Goal: Complete application form: Complete application form

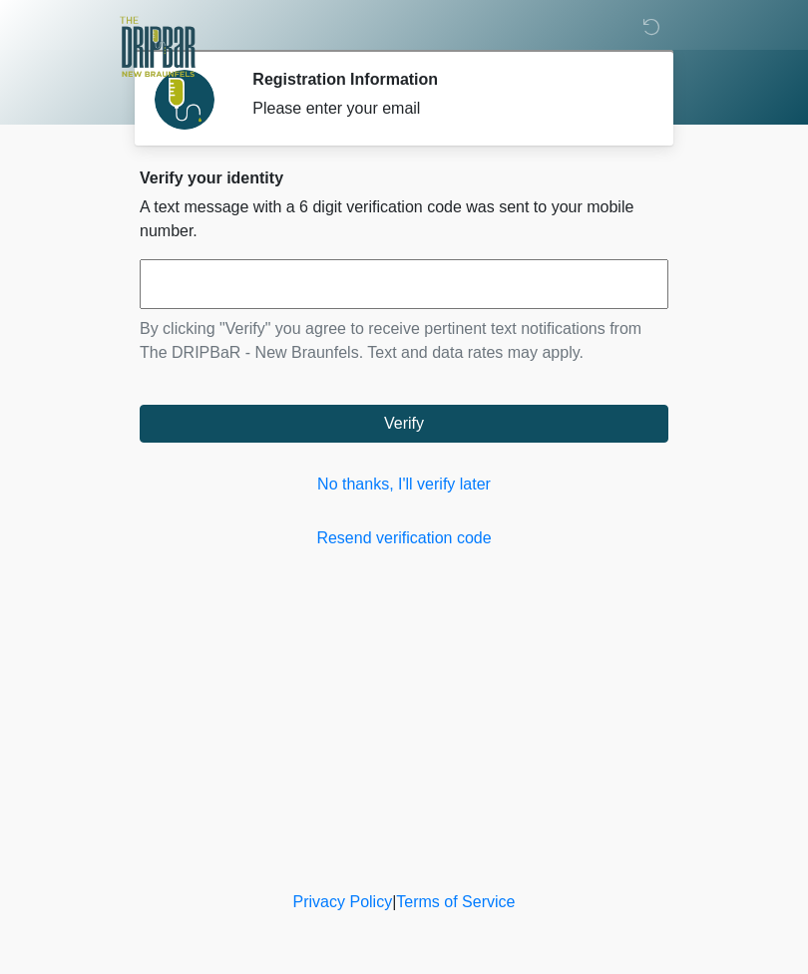
click at [463, 480] on link "No thanks, I'll verify later" at bounding box center [404, 485] width 528 height 24
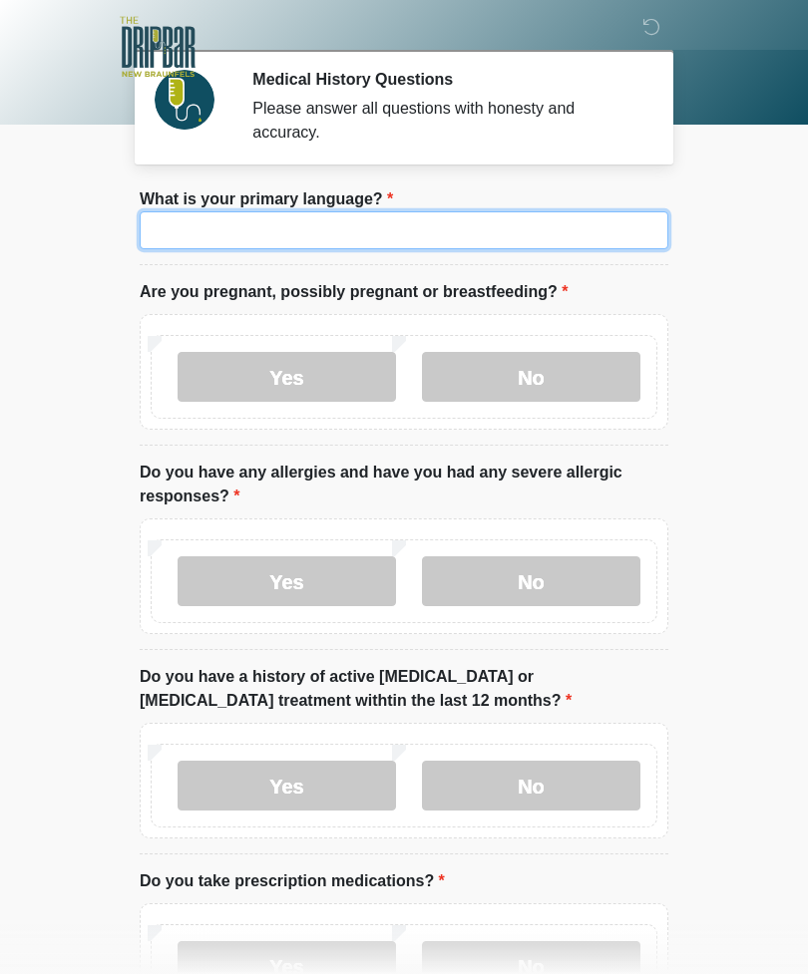
click at [589, 222] on input "What is your primary language?" at bounding box center [404, 230] width 528 height 38
type input "*******"
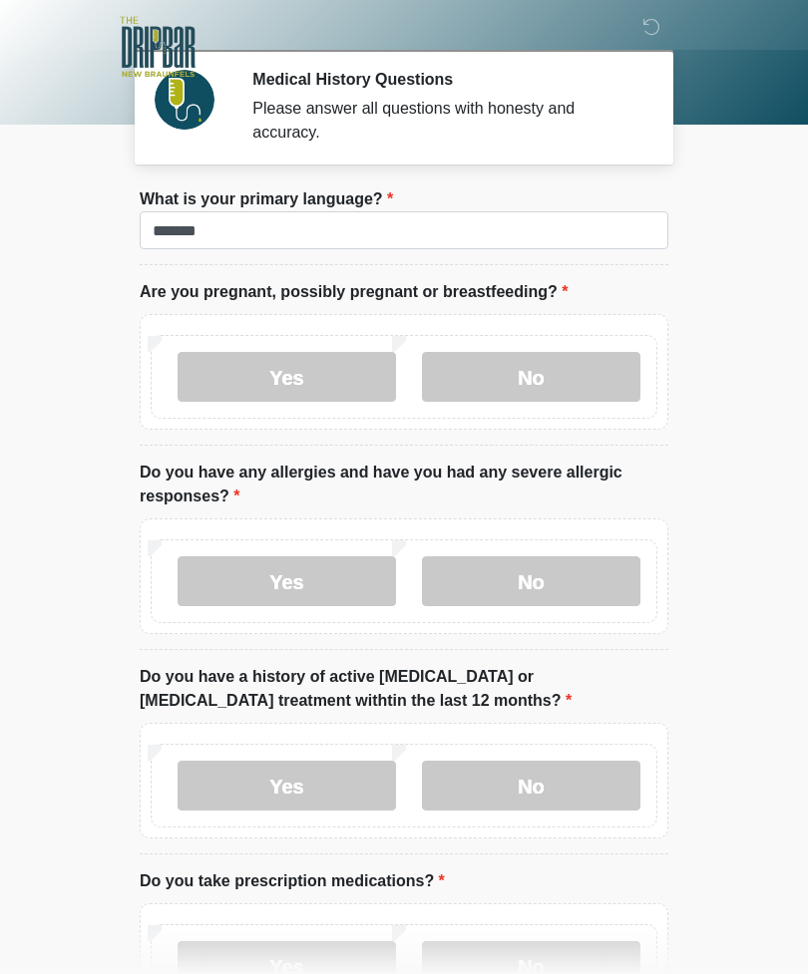
click at [556, 358] on label "No" at bounding box center [531, 377] width 218 height 50
click at [575, 556] on label "No" at bounding box center [531, 581] width 218 height 50
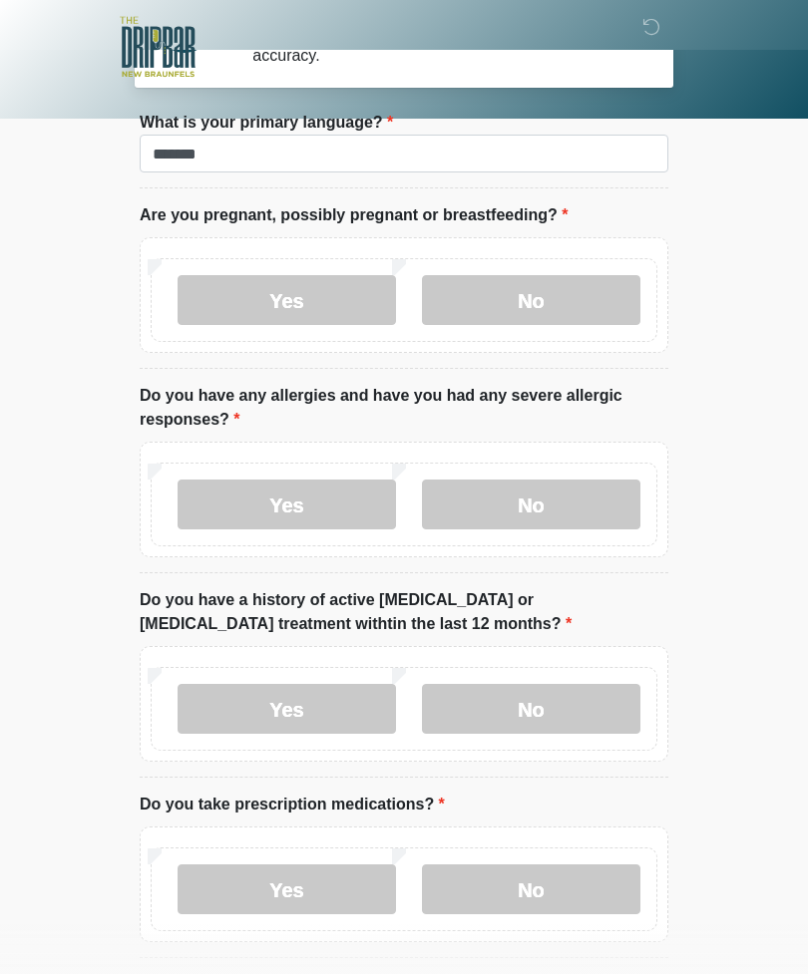
scroll to position [84, 0]
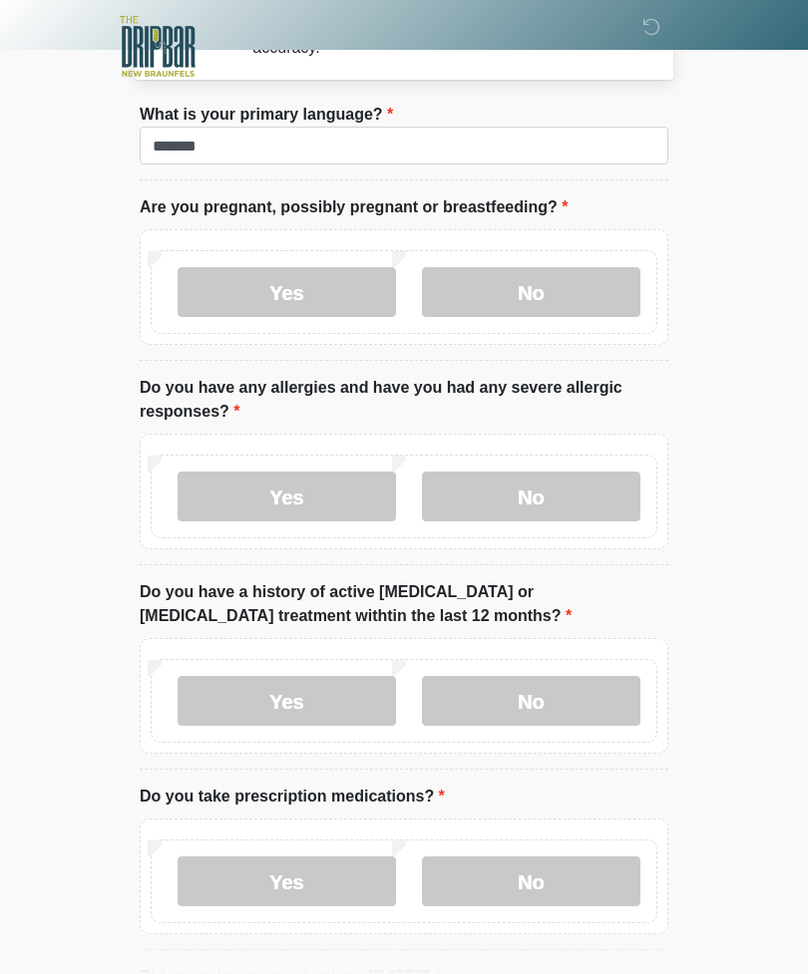
click at [596, 705] on label "No" at bounding box center [531, 702] width 218 height 50
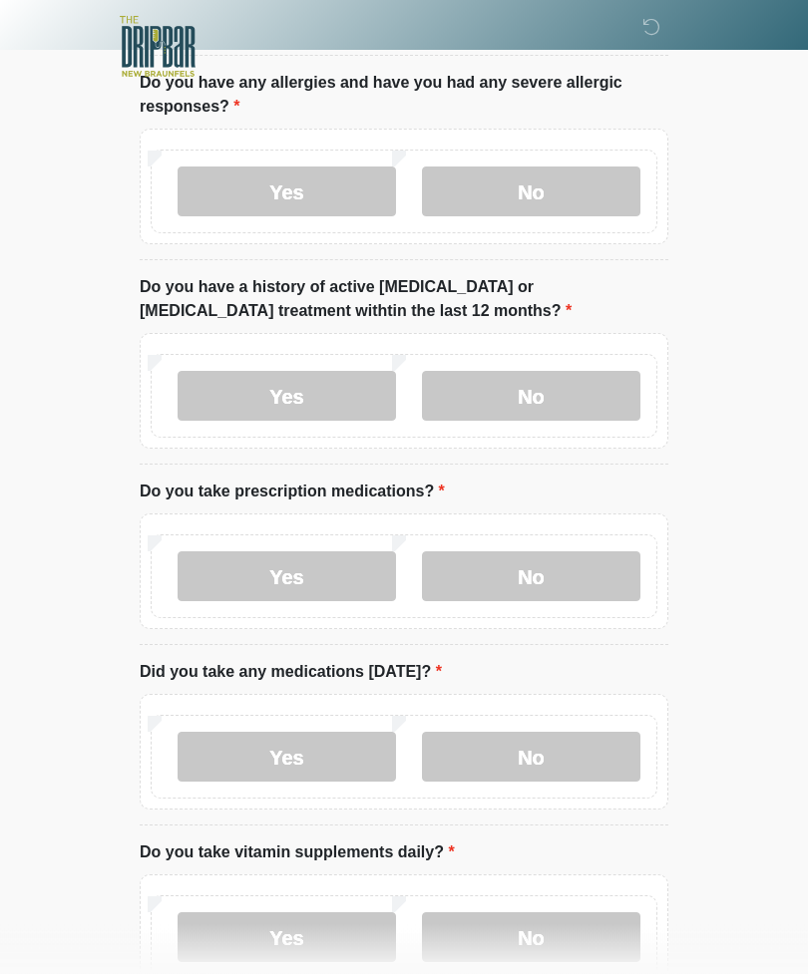
scroll to position [390, 0]
click at [326, 767] on label "Yes" at bounding box center [286, 757] width 218 height 50
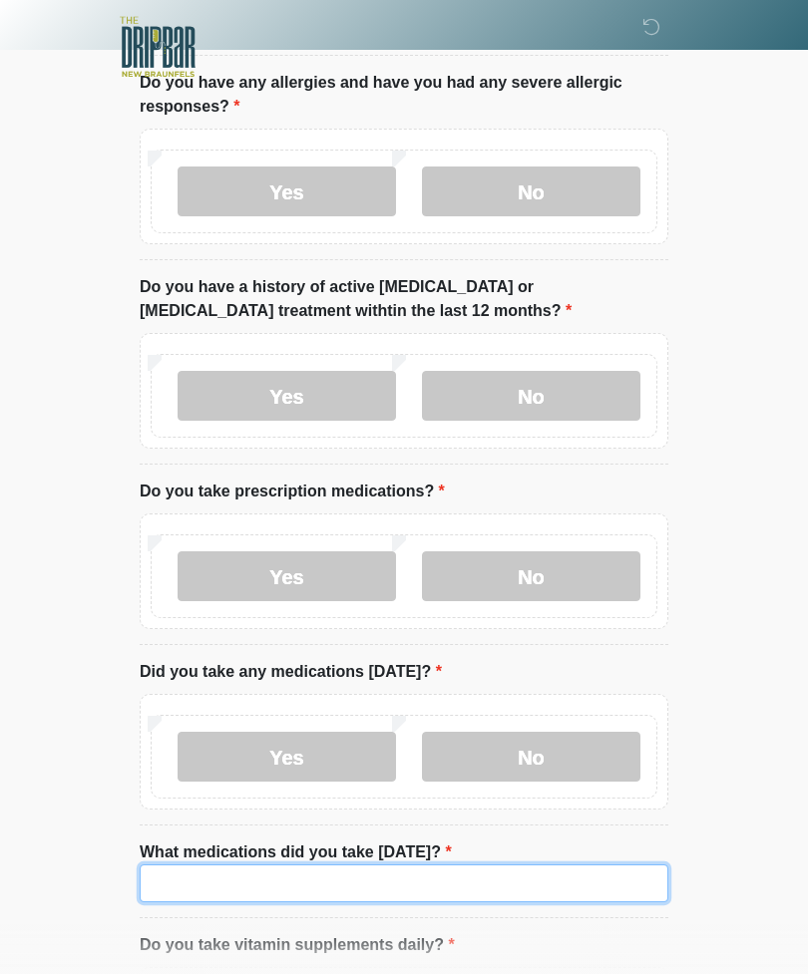
click at [432, 891] on input "What medications did you take today?" at bounding box center [404, 883] width 528 height 38
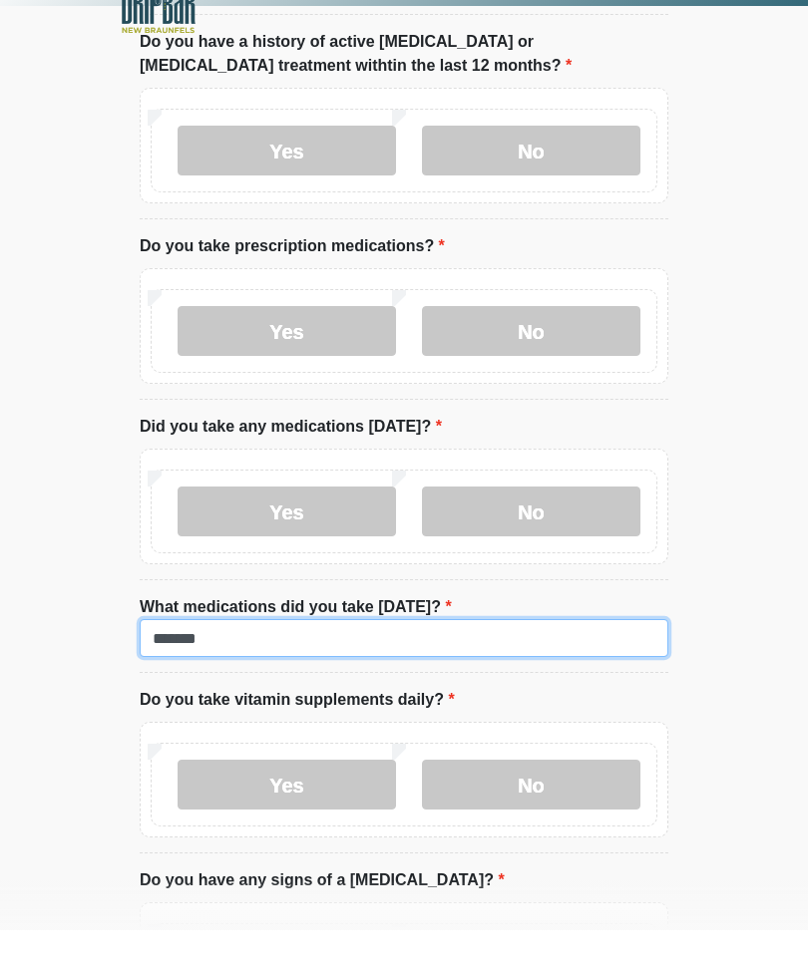
type input "*******"
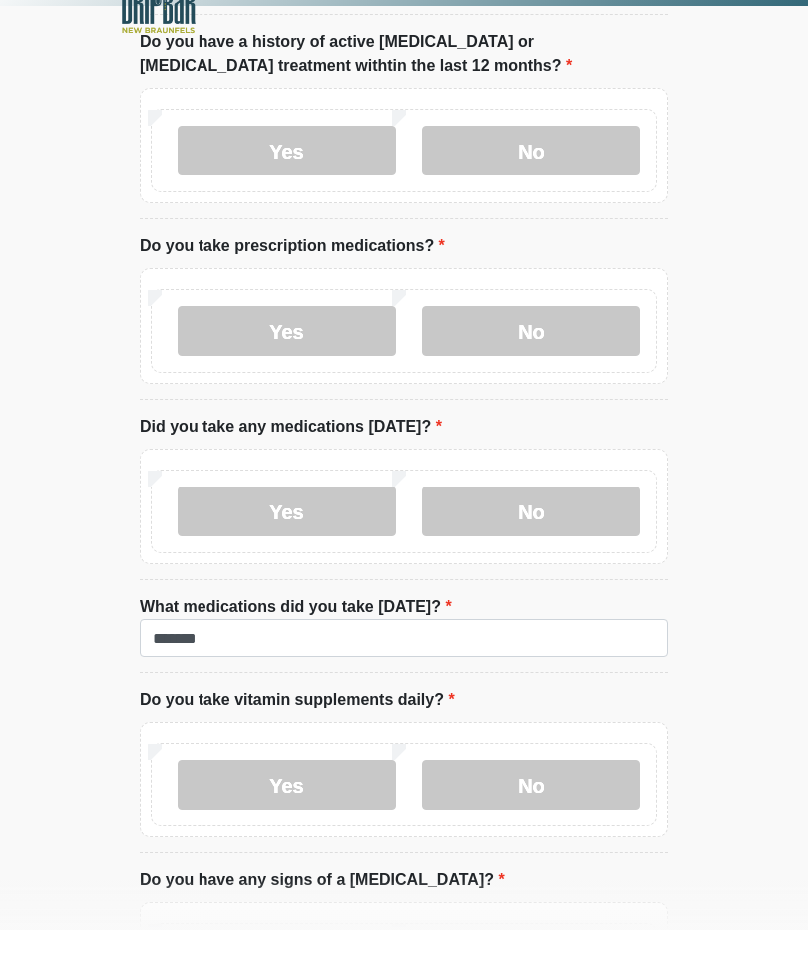
click at [363, 350] on label "Yes" at bounding box center [286, 375] width 218 height 50
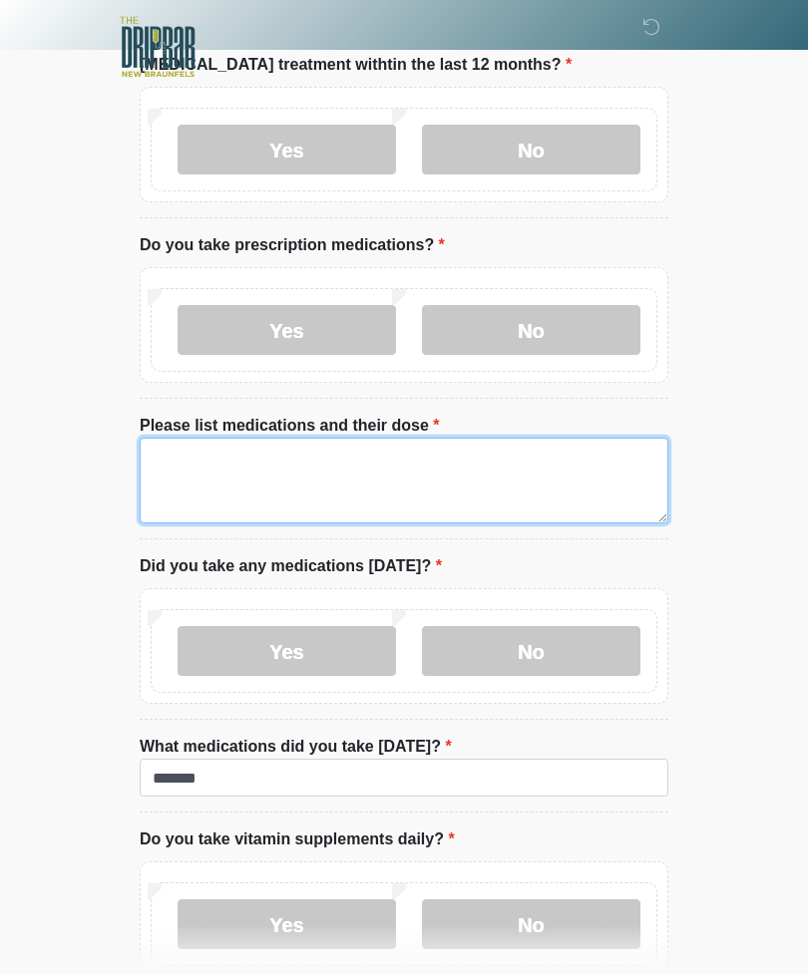
click at [417, 445] on textarea "Please list medications and their dose" at bounding box center [404, 481] width 528 height 86
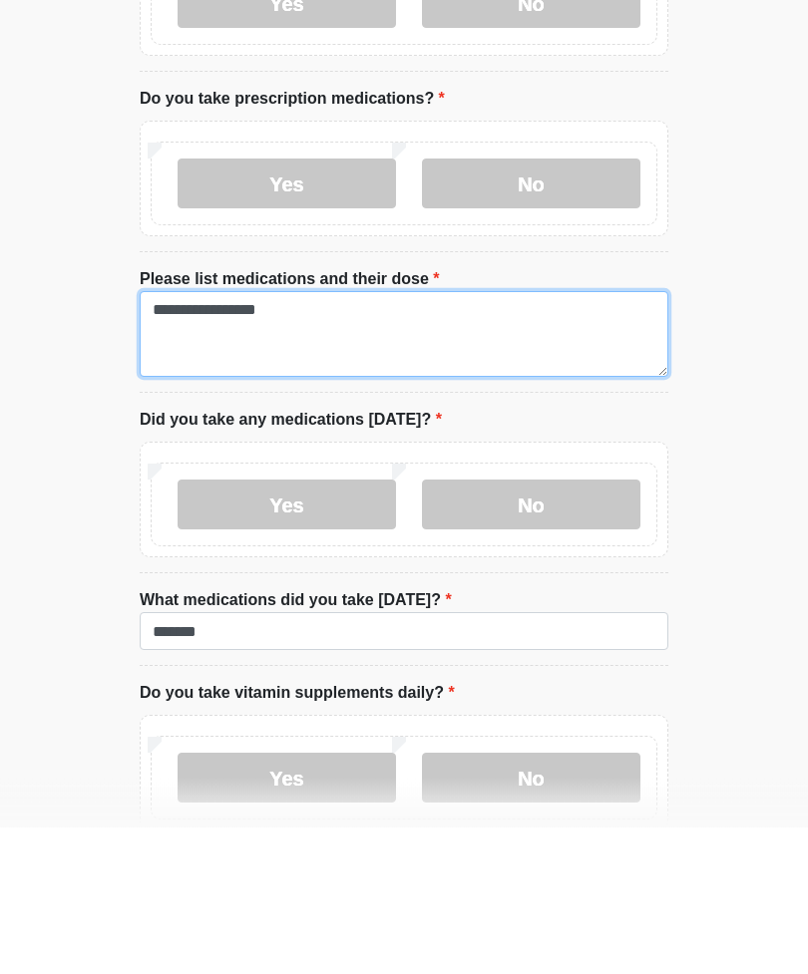
type textarea "**********"
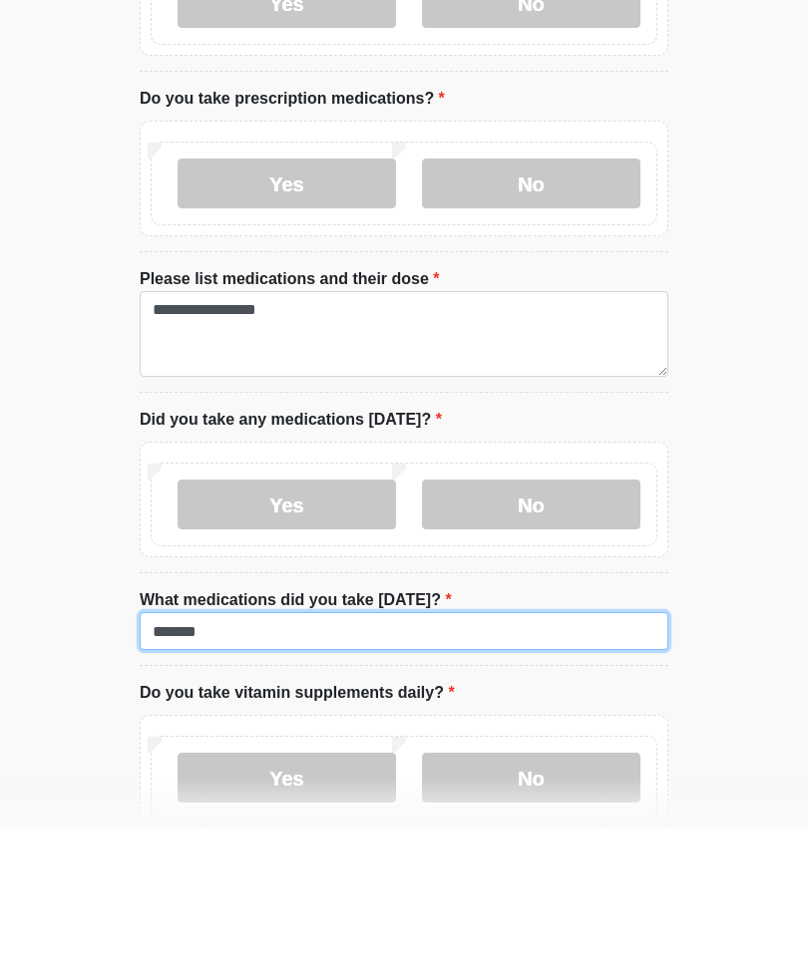
click at [514, 760] on input "*******" at bounding box center [404, 779] width 528 height 38
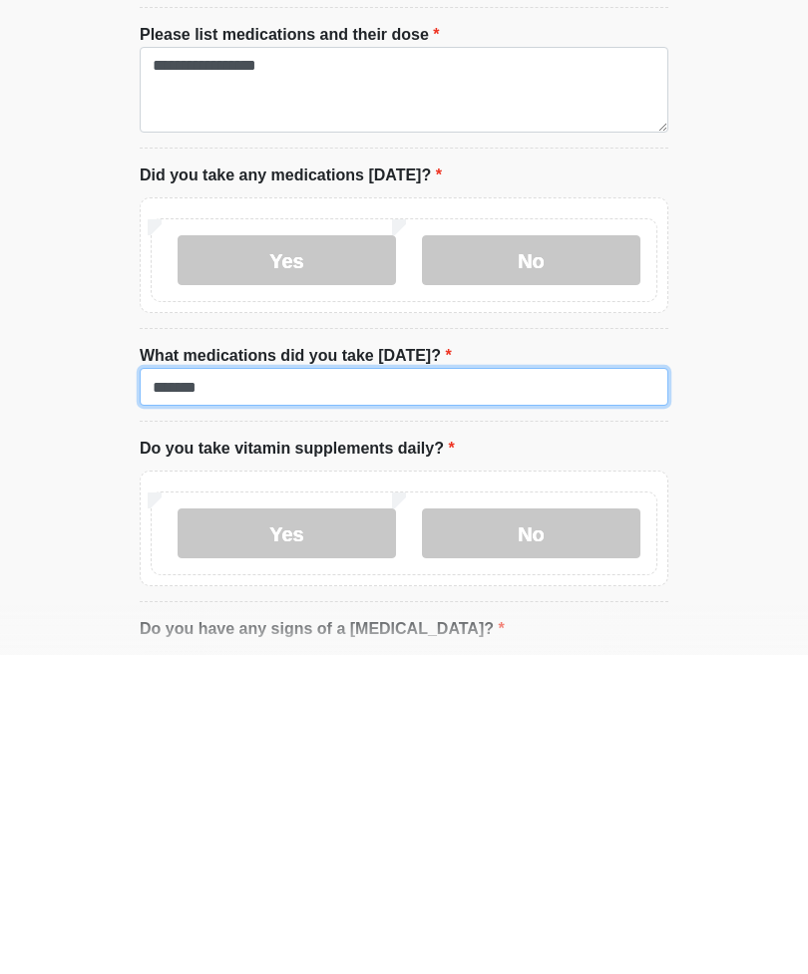
scroll to position [715, 0]
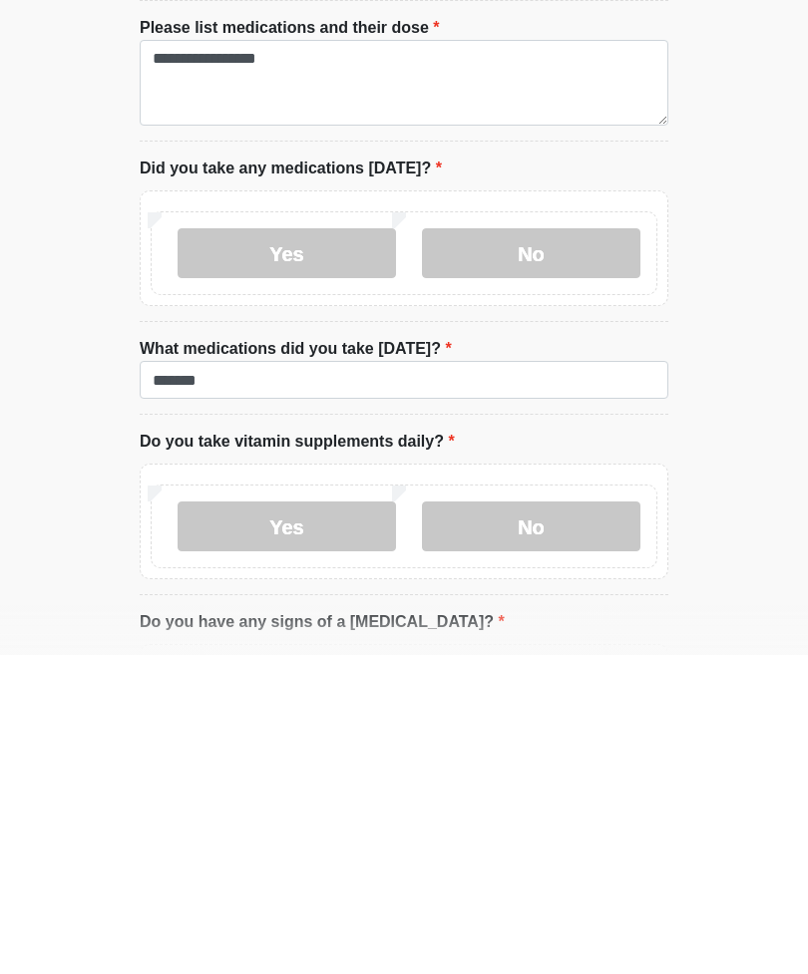
click at [341, 820] on label "Yes" at bounding box center [286, 845] width 218 height 50
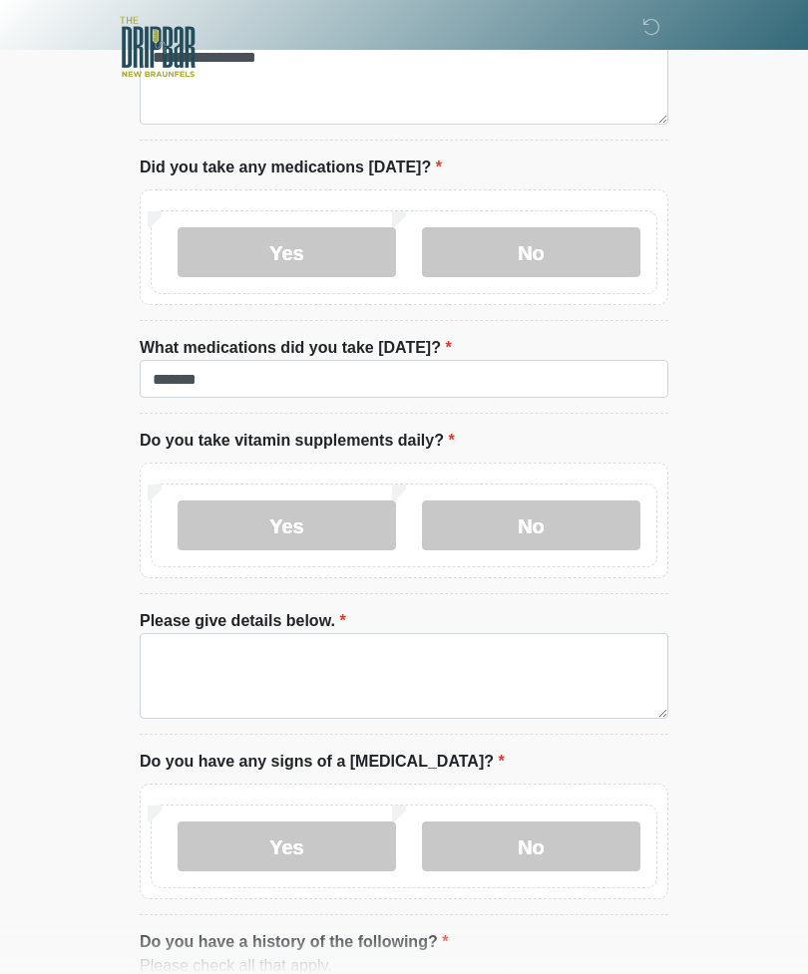
click at [533, 500] on label "No" at bounding box center [531, 525] width 218 height 50
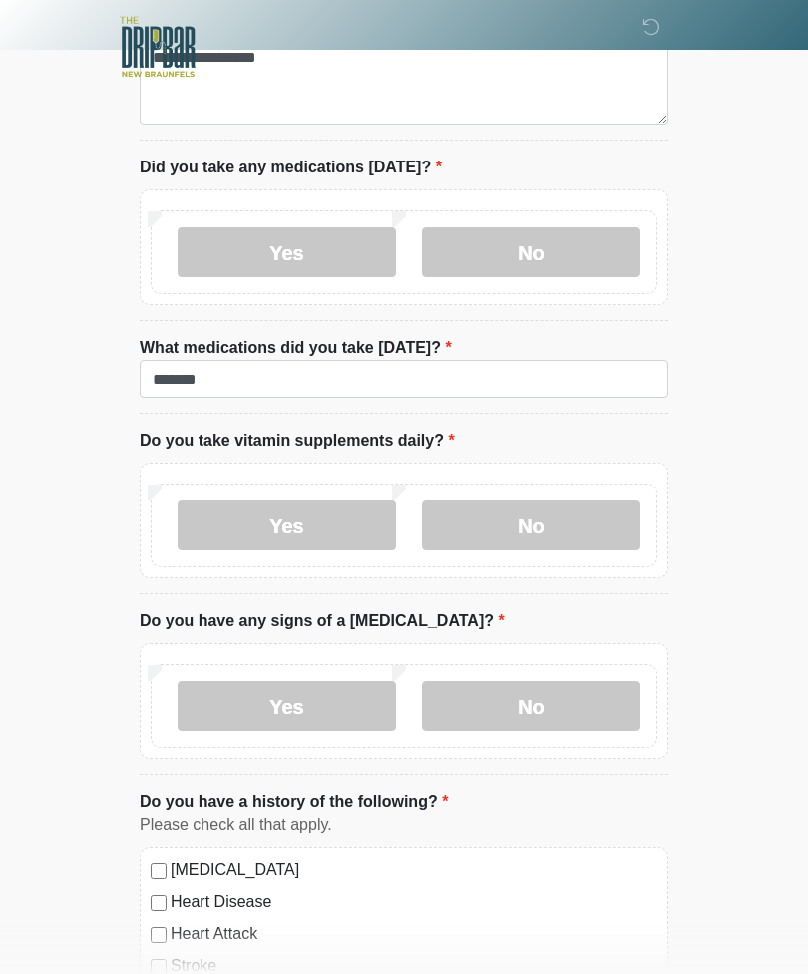
click at [329, 504] on label "Yes" at bounding box center [286, 525] width 218 height 50
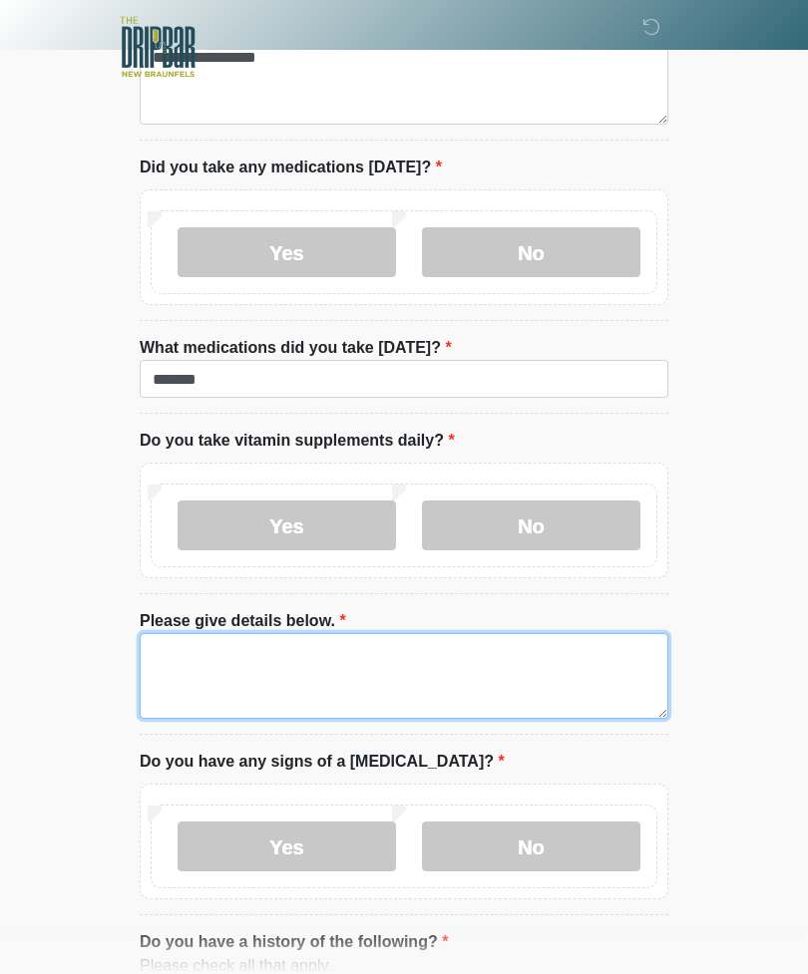
click at [409, 645] on textarea "Please give details below." at bounding box center [404, 676] width 528 height 86
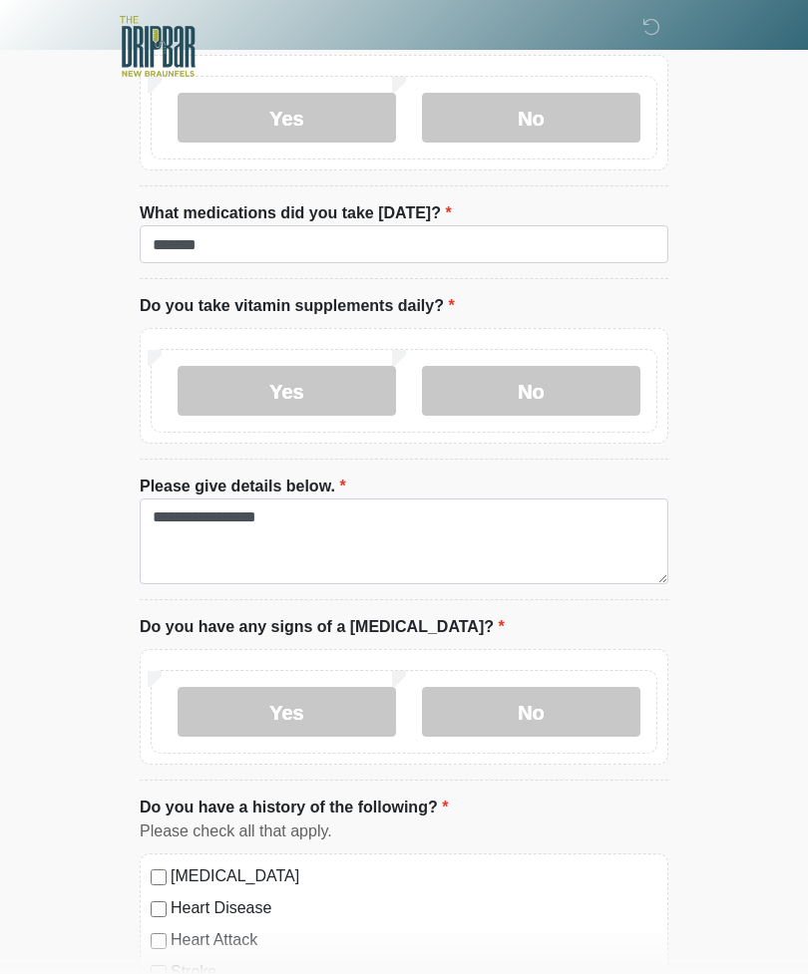
scroll to position [1169, 0]
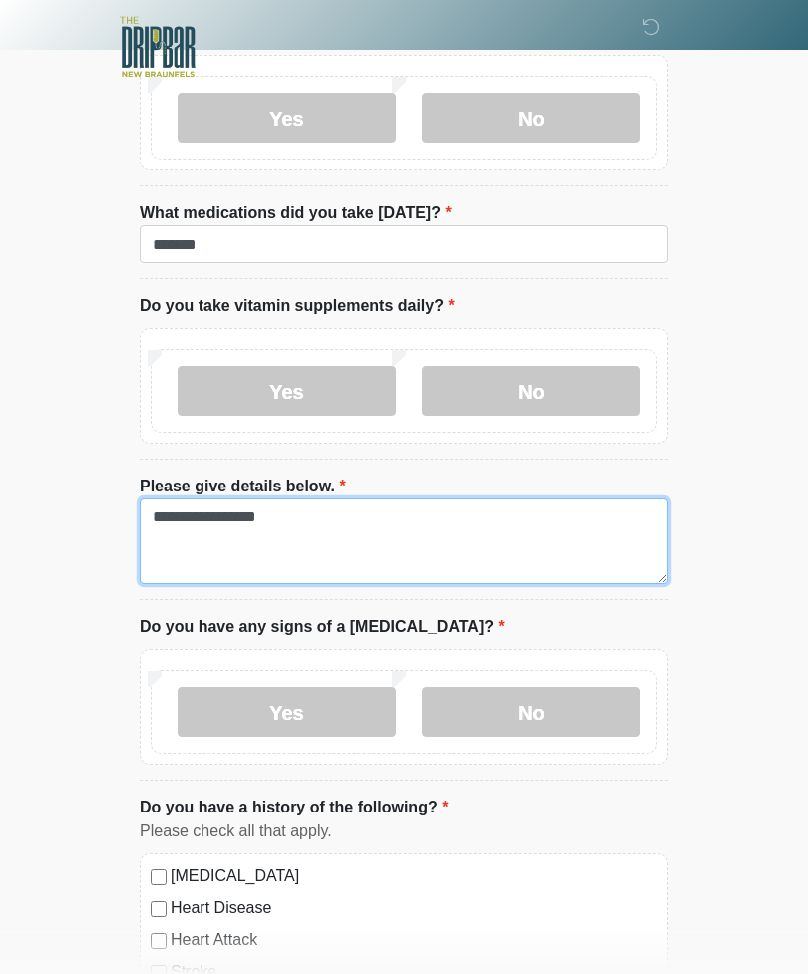
type textarea "**********"
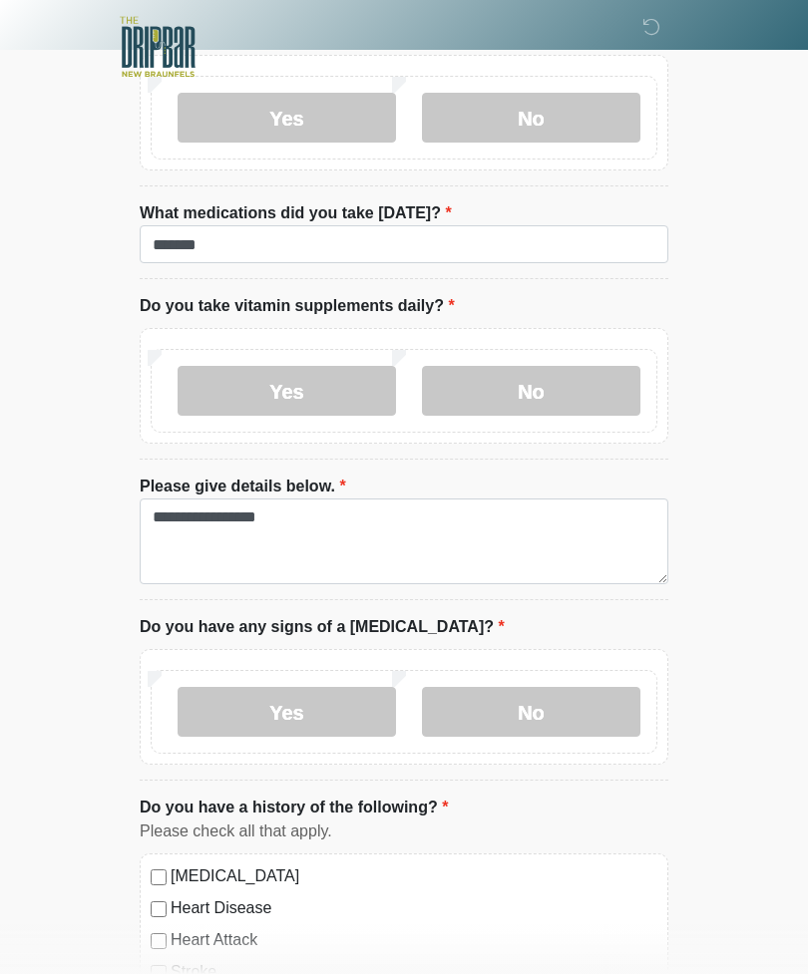
click at [588, 688] on label "No" at bounding box center [531, 712] width 218 height 50
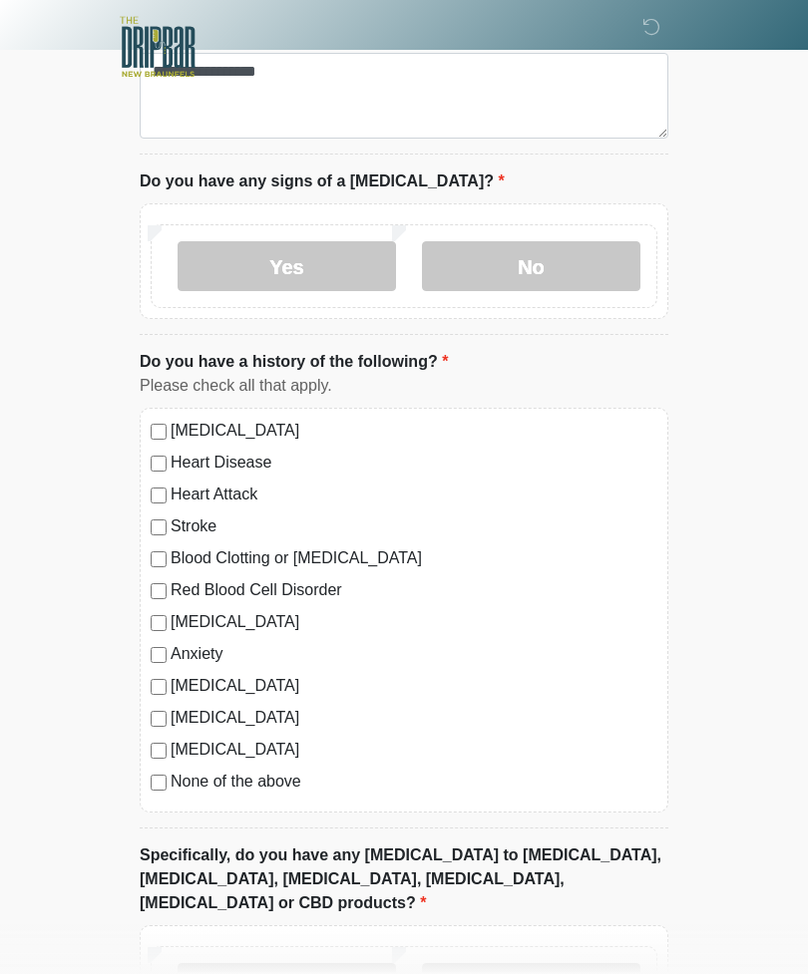
scroll to position [1617, 0]
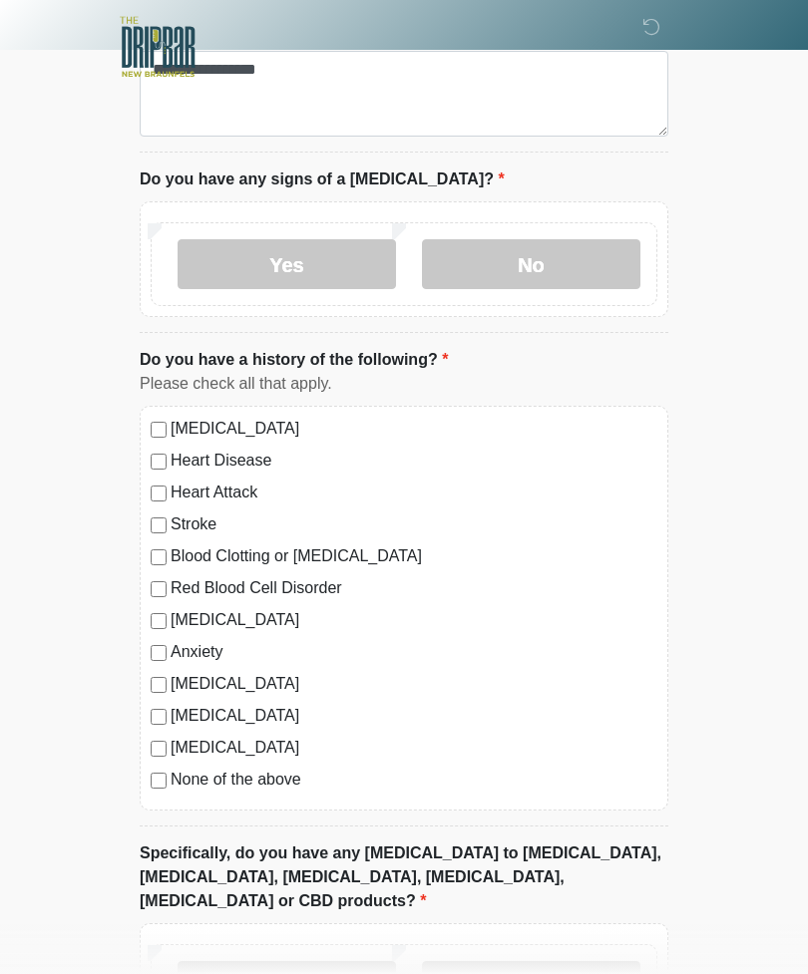
click at [315, 961] on label "Yes" at bounding box center [286, 986] width 218 height 50
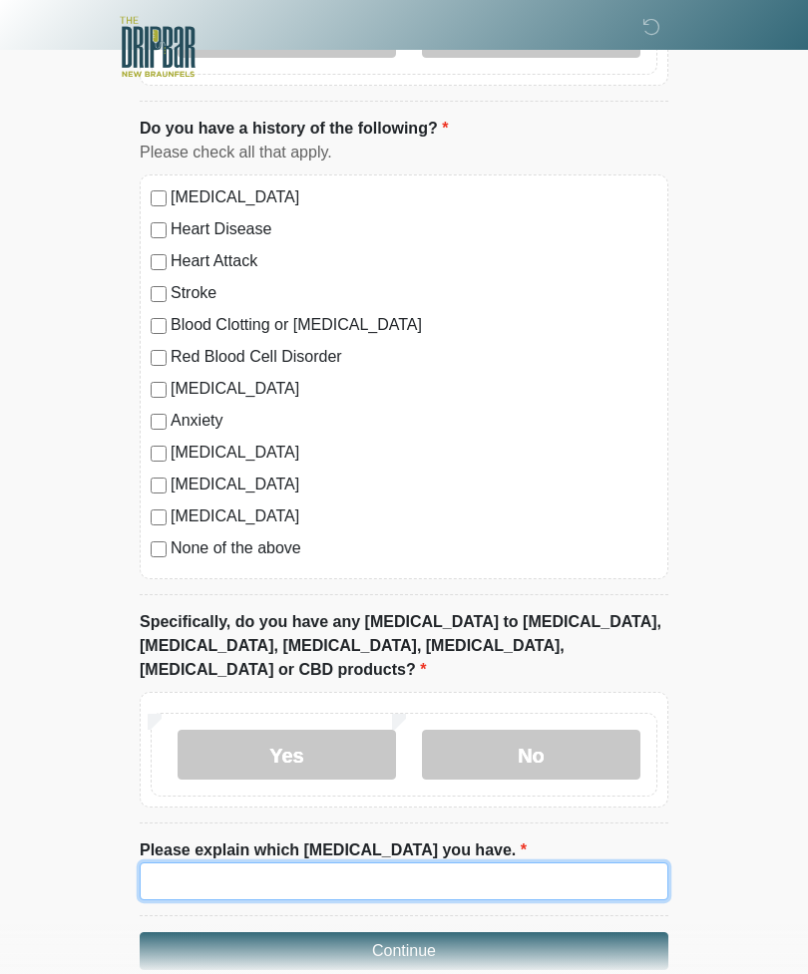
click at [565, 862] on input "Please explain which allergies you have." at bounding box center [404, 881] width 528 height 38
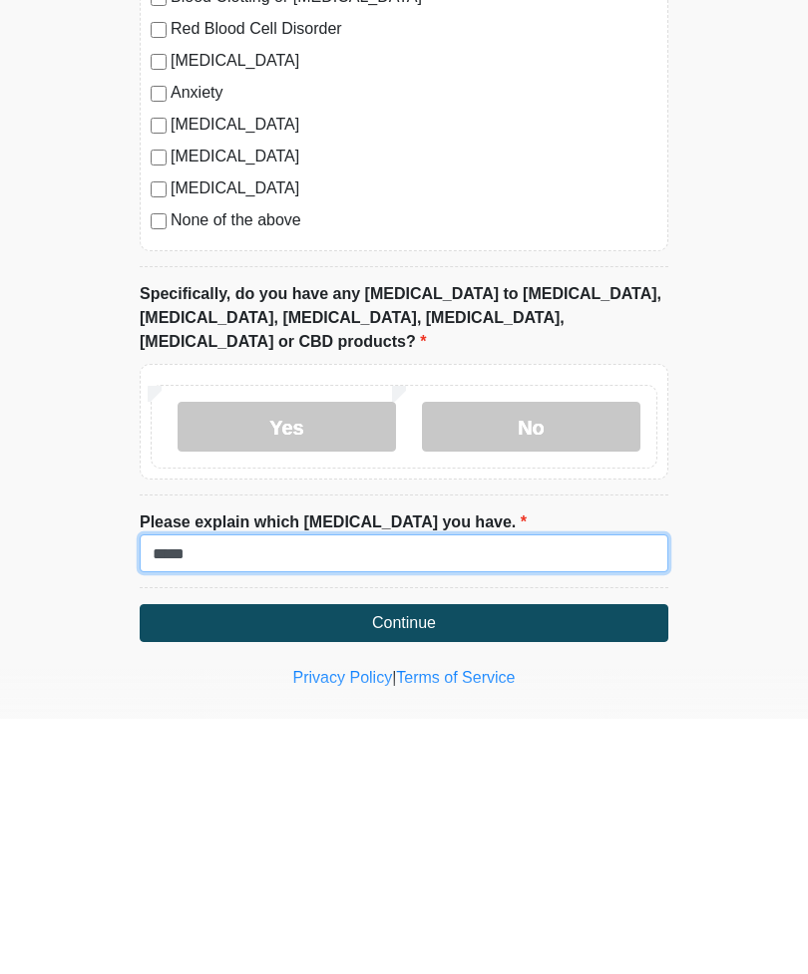
type input "*****"
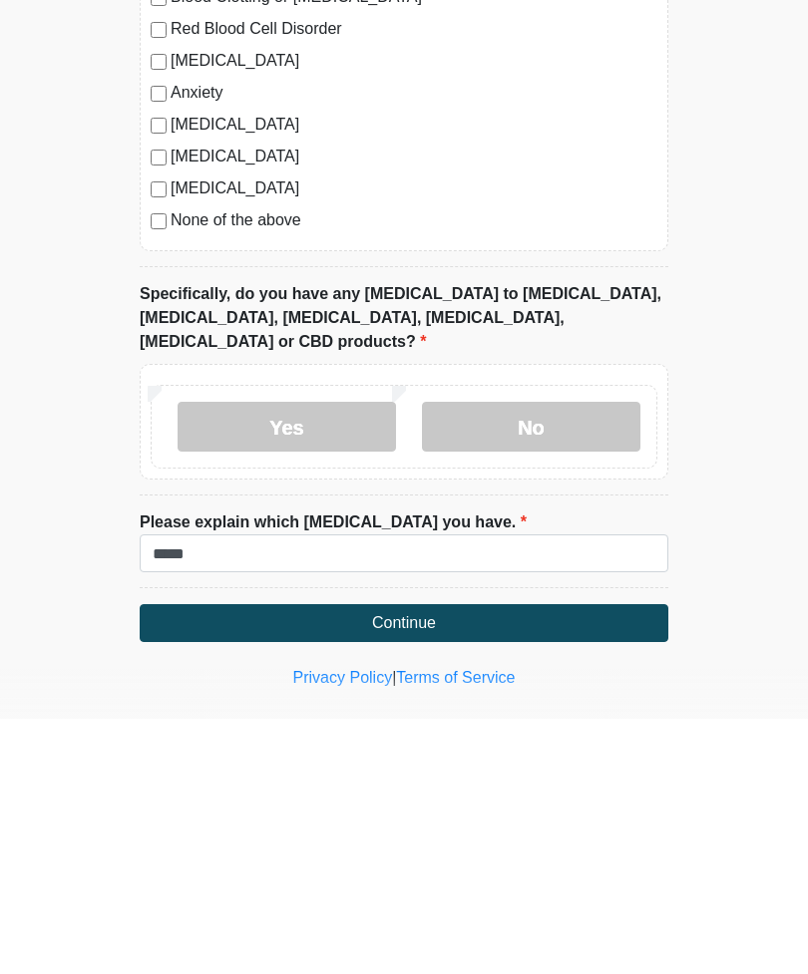
click at [623, 859] on button "Continue" at bounding box center [404, 878] width 528 height 38
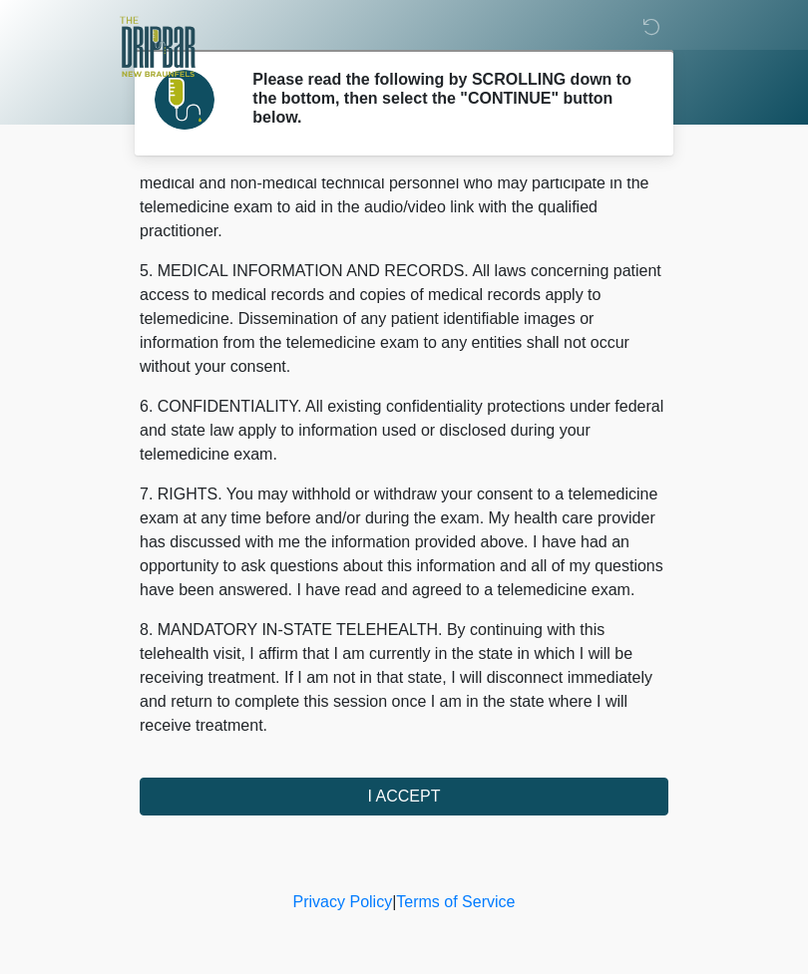
scroll to position [605, 0]
click at [587, 808] on button "I ACCEPT" at bounding box center [404, 797] width 528 height 38
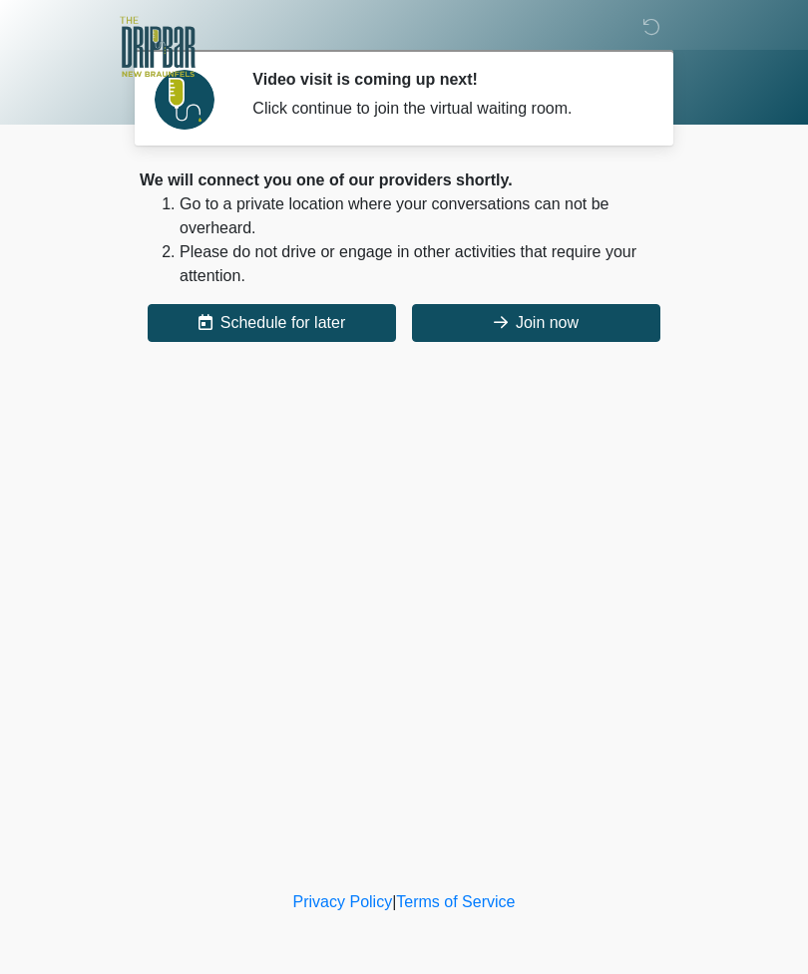
click at [562, 323] on button "Join now" at bounding box center [536, 323] width 248 height 38
